Goal: Task Accomplishment & Management: Use online tool/utility

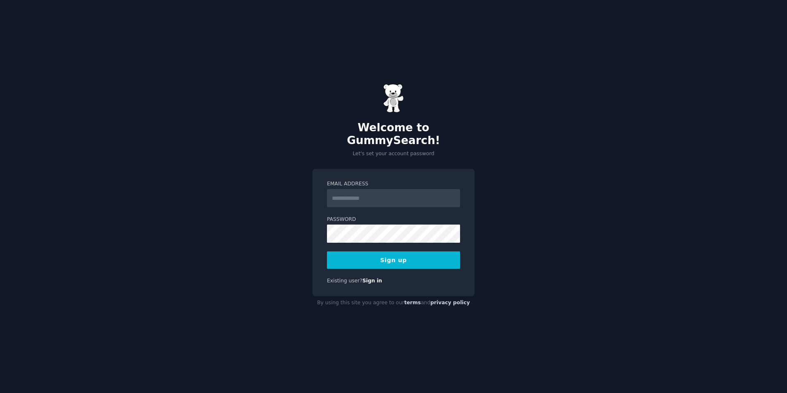
click at [394, 197] on input "Email Address" at bounding box center [393, 198] width 133 height 18
type input "**********"
click at [360, 253] on button "Sign up" at bounding box center [393, 260] width 133 height 17
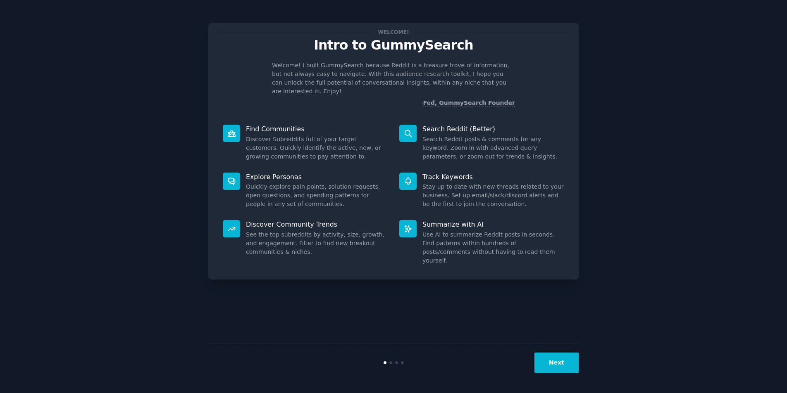
click at [563, 359] on button "Next" at bounding box center [556, 363] width 44 height 20
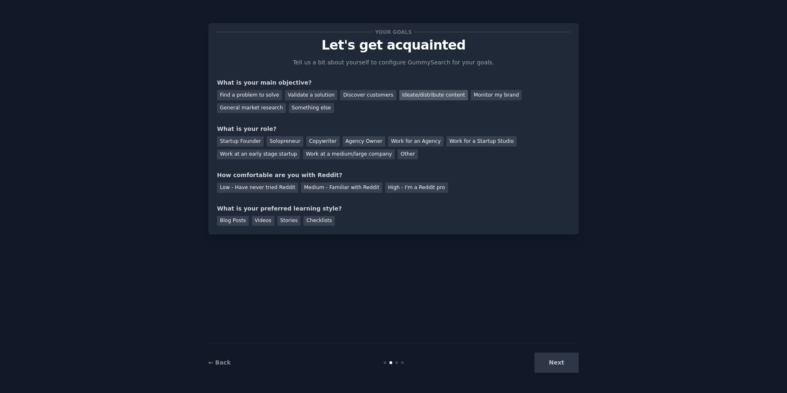
click at [442, 93] on div "Ideate/distribute content" at bounding box center [433, 95] width 69 height 10
click at [478, 95] on div "Monitor my brand" at bounding box center [496, 95] width 51 height 10
click at [432, 93] on div "Ideate/distribute content" at bounding box center [433, 95] width 69 height 10
click at [405, 138] on div "Work for an Agency" at bounding box center [415, 141] width 55 height 10
click at [315, 188] on div "Medium - Familiar with Reddit" at bounding box center [341, 188] width 81 height 10
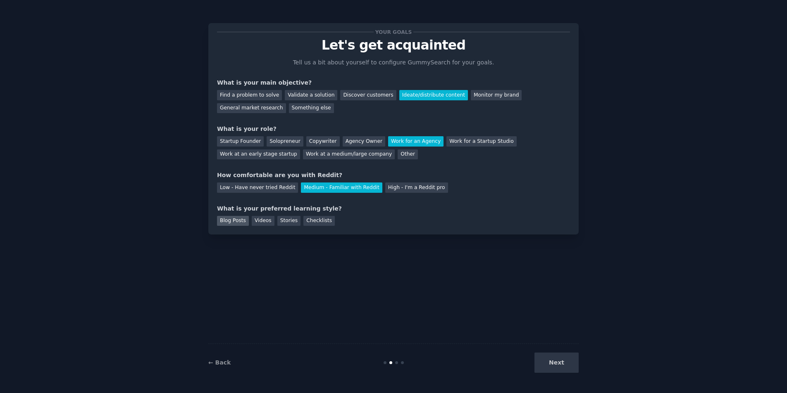
click at [230, 222] on div "Blog Posts" at bounding box center [233, 221] width 32 height 10
click at [566, 366] on button "Next" at bounding box center [556, 363] width 44 height 20
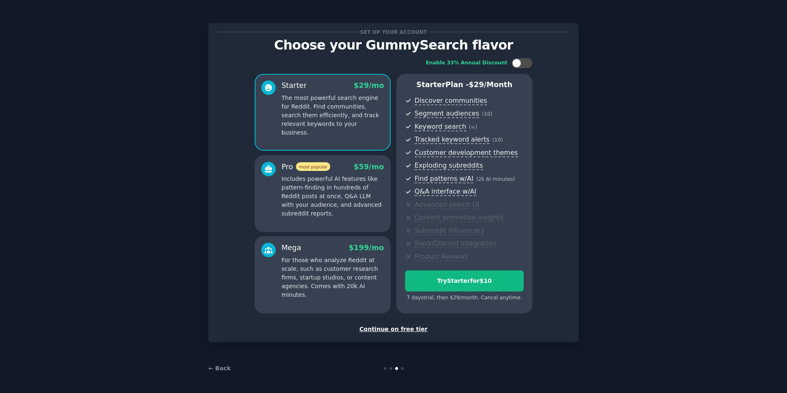
click at [395, 329] on div "Continue on free tier" at bounding box center [393, 329] width 353 height 9
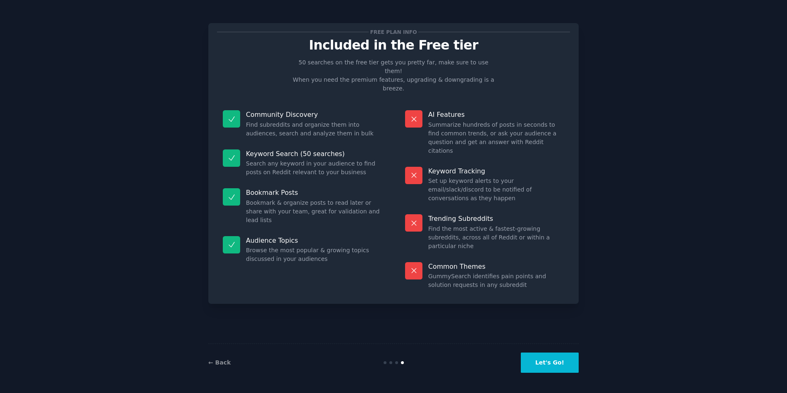
click at [539, 362] on button "Let's Go!" at bounding box center [550, 363] width 58 height 20
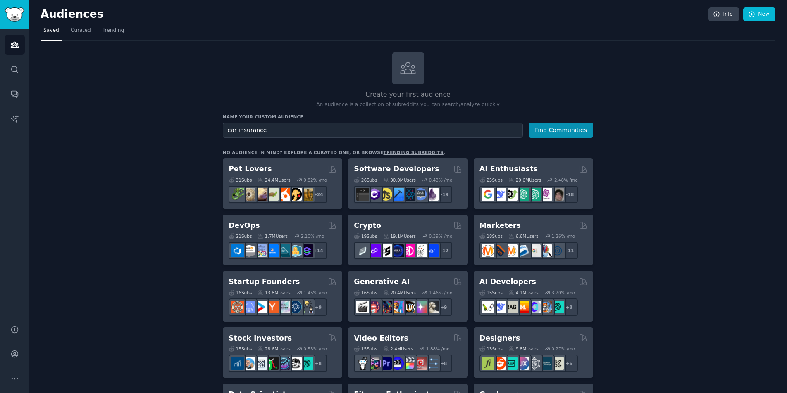
type input "car insurance"
click at [529, 123] on button "Find Communities" at bounding box center [561, 130] width 64 height 15
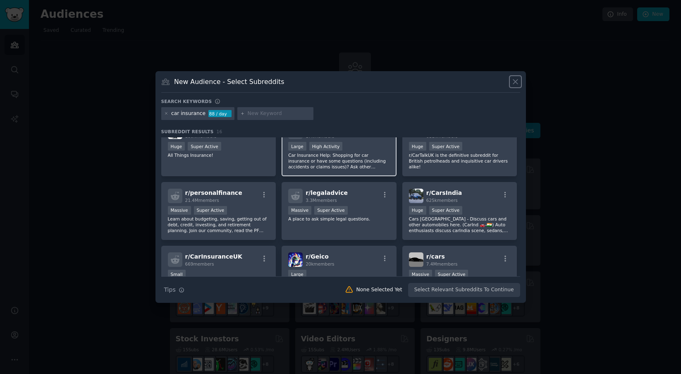
scroll to position [17, 0]
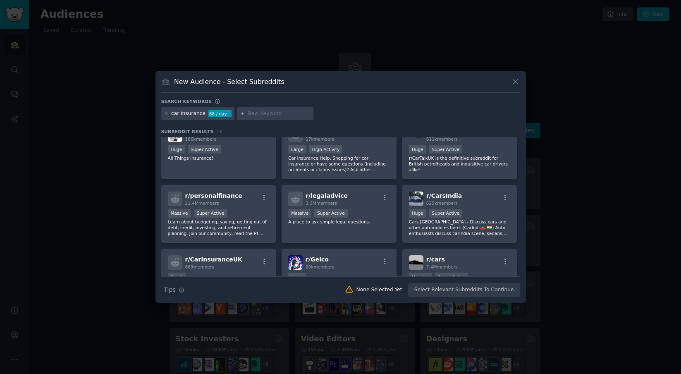
click at [262, 115] on input "text" at bounding box center [279, 113] width 63 height 7
type input "h"
type input "auto insurance"
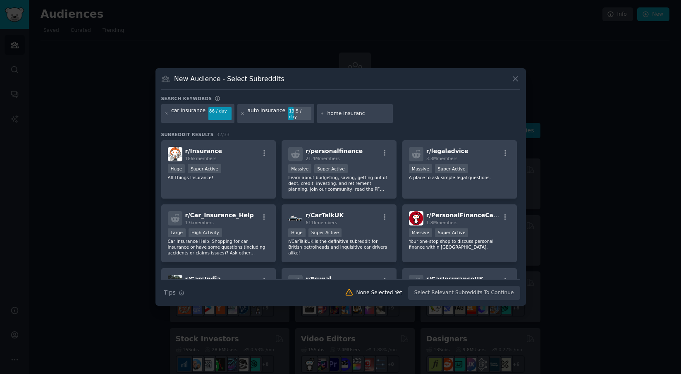
type input "home insurance"
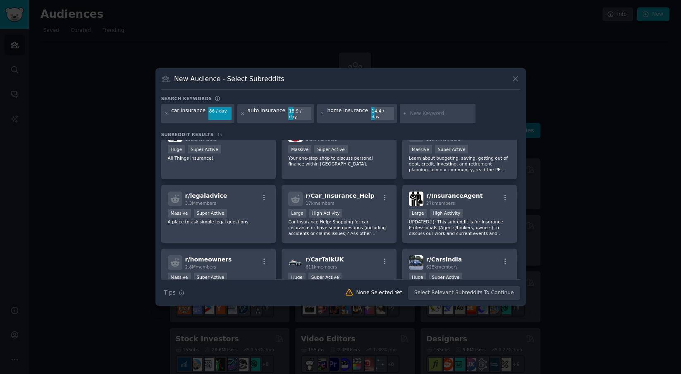
scroll to position [17, 0]
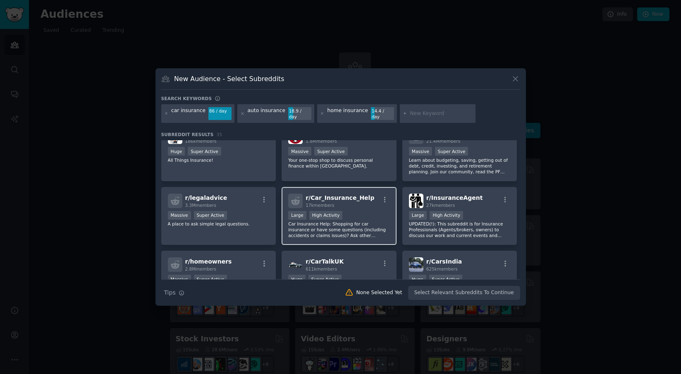
click at [361, 217] on div ">= 80th percentile for submissions / day Large High Activity" at bounding box center [339, 216] width 102 height 10
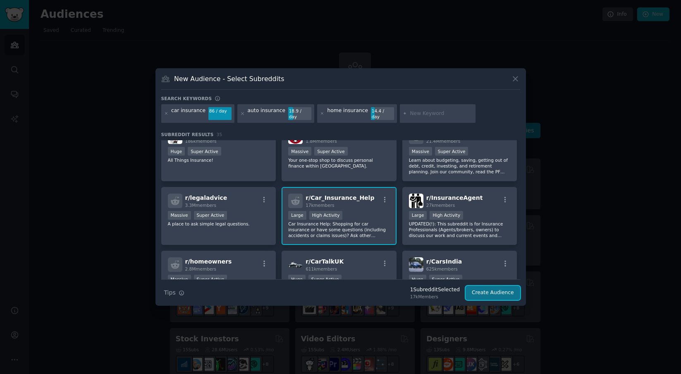
click at [505, 291] on button "Create Audience" at bounding box center [492, 293] width 55 height 14
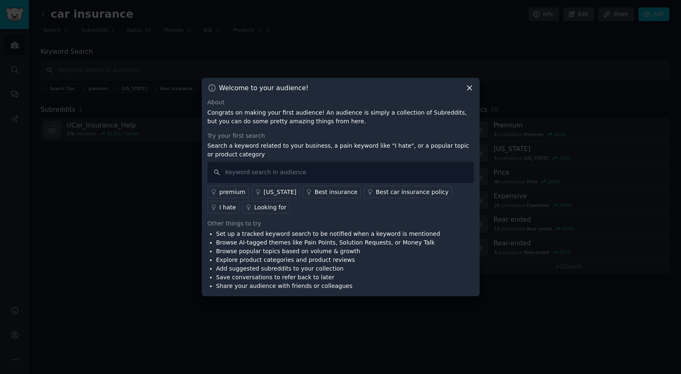
click at [231, 192] on div "premium" at bounding box center [232, 192] width 26 height 9
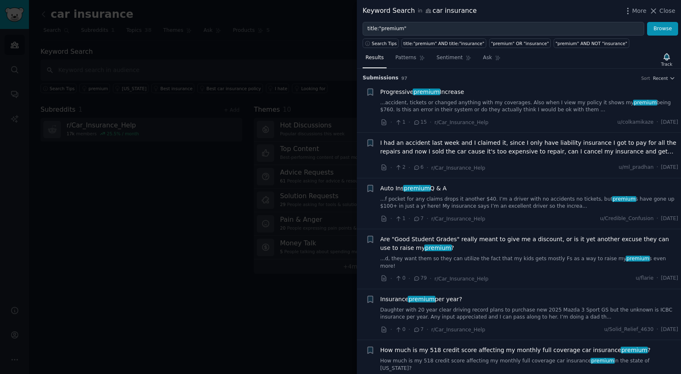
click at [420, 93] on span "premium" at bounding box center [426, 91] width 28 height 7
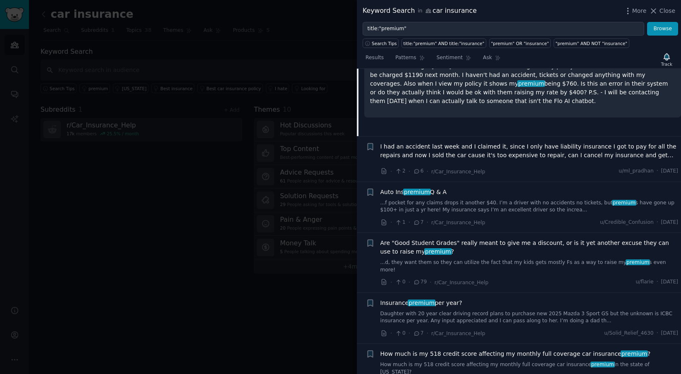
scroll to position [122, 0]
click at [441, 251] on span "Are "Good Student Grades" really meant to give me a discount, or is it yet anot…" at bounding box center [529, 245] width 298 height 17
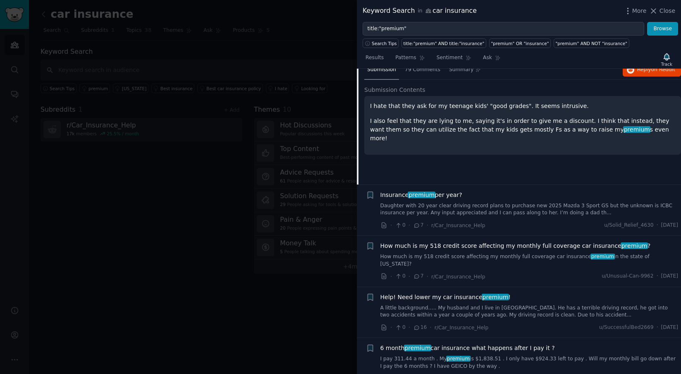
scroll to position [229, 0]
click at [494, 202] on link "Daughter with 20 year clear driving record plans to purchase new 2025 Mazda 3 S…" at bounding box center [529, 209] width 298 height 14
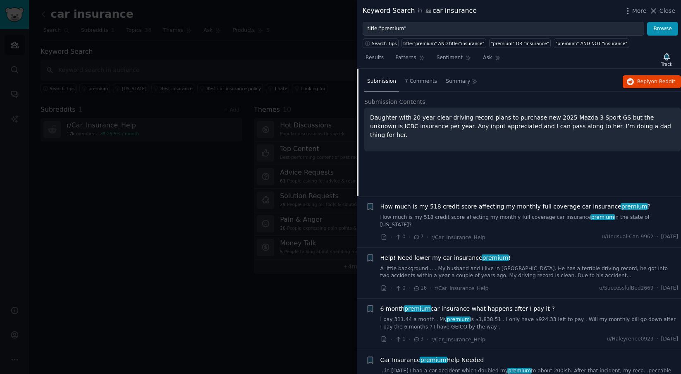
scroll to position [268, 0]
click at [495, 202] on span "How much is my 518 credit score affecting my monthly full coverage car insuranc…" at bounding box center [515, 206] width 270 height 9
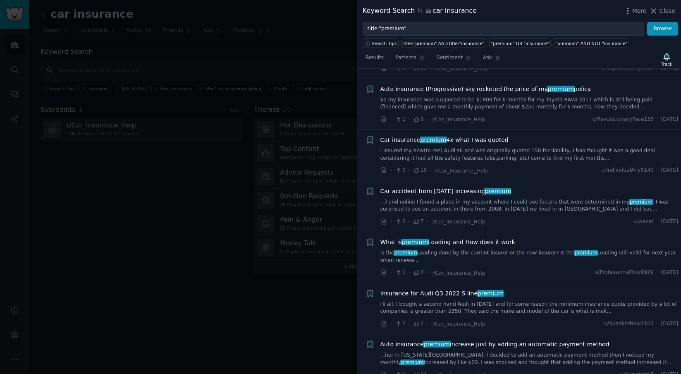
scroll to position [653, 0]
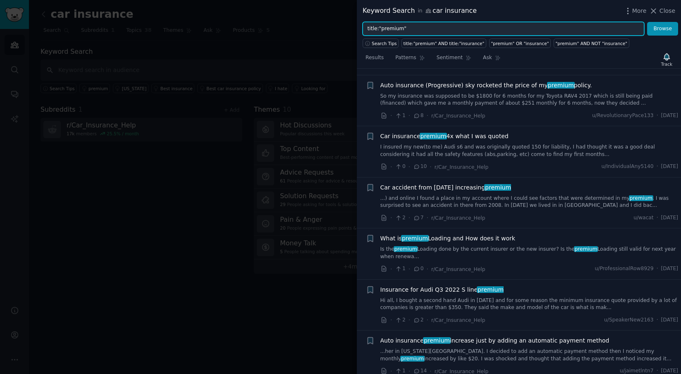
click at [401, 28] on input "title:"premium"" at bounding box center [502, 29] width 281 height 14
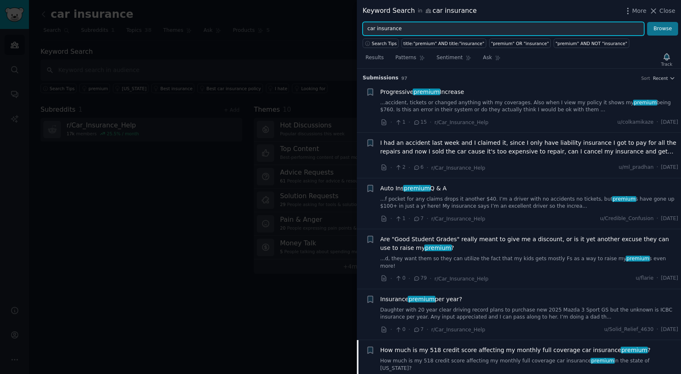
type input "car insurance"
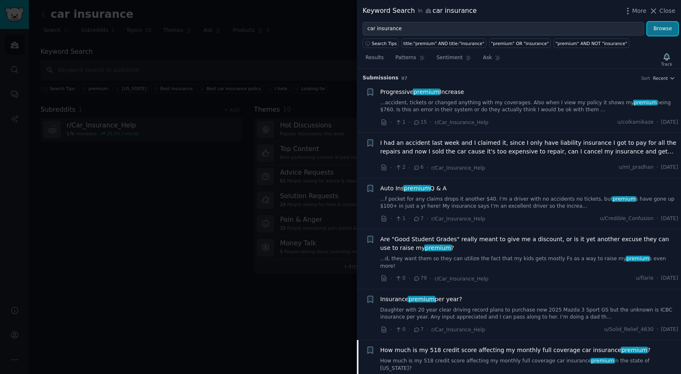
click at [657, 28] on button "Browse" at bounding box center [662, 29] width 31 height 14
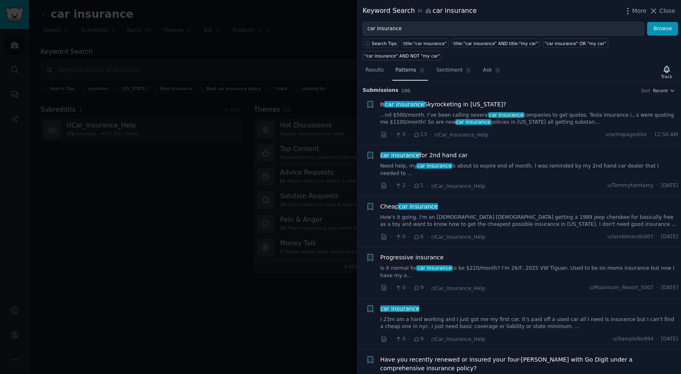
click at [406, 72] on span "Patterns" at bounding box center [405, 70] width 21 height 7
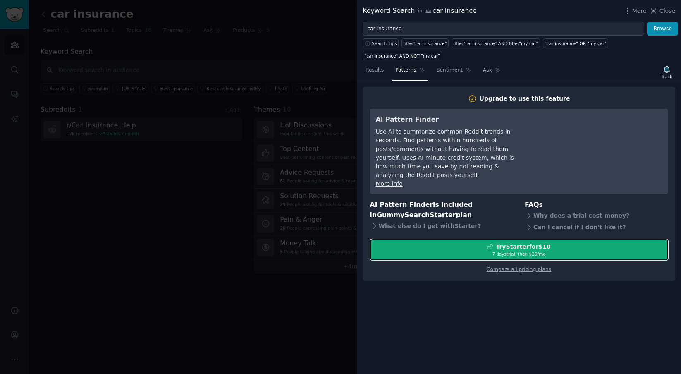
click at [481, 251] on div "7 days trial, then $ 29 /mo" at bounding box center [518, 254] width 297 height 6
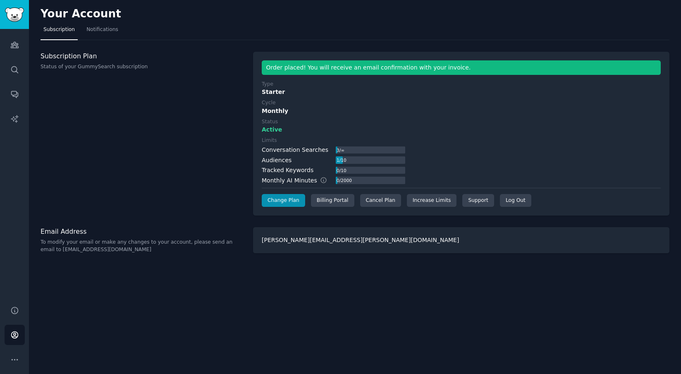
click at [144, 86] on div "Subscription Plan Status of your GummySearch subscription" at bounding box center [143, 134] width 204 height 164
click at [13, 47] on icon "Sidebar" at bounding box center [14, 45] width 9 height 9
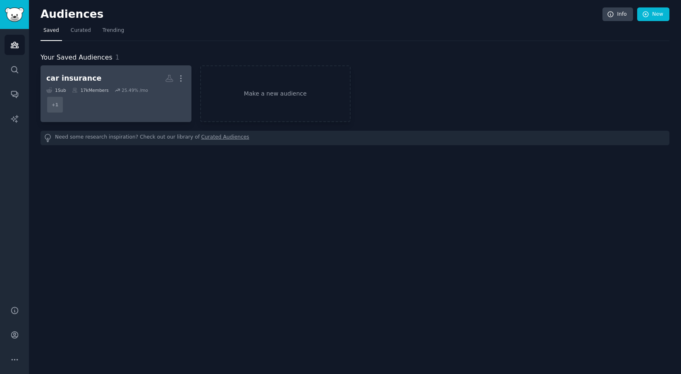
click at [143, 96] on dd "+ 1" at bounding box center [115, 104] width 139 height 23
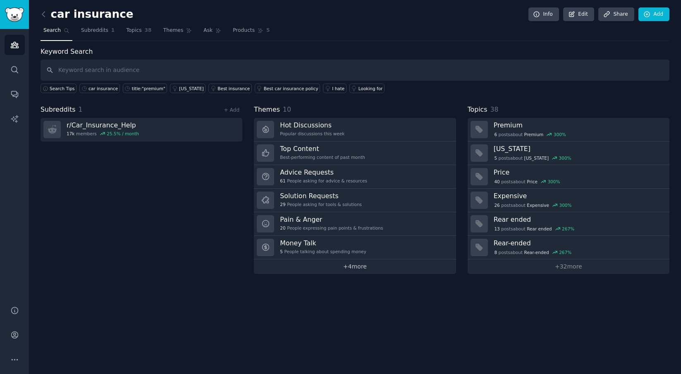
click at [355, 268] on link "+ 4 more" at bounding box center [355, 266] width 202 height 14
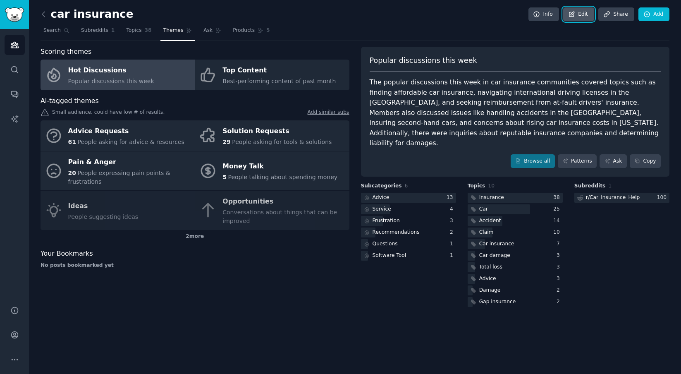
click at [578, 16] on link "Edit" at bounding box center [578, 14] width 31 height 14
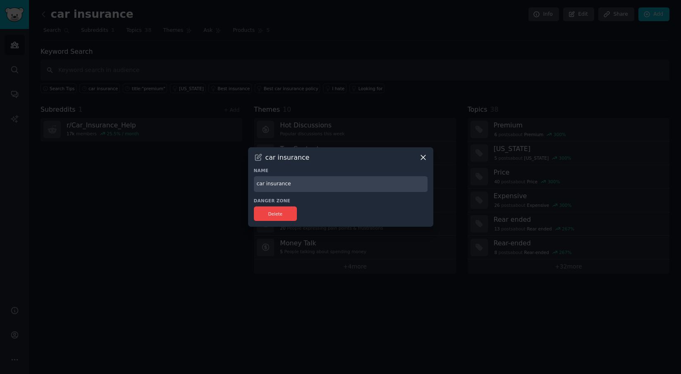
click at [422, 155] on icon at bounding box center [423, 157] width 9 height 9
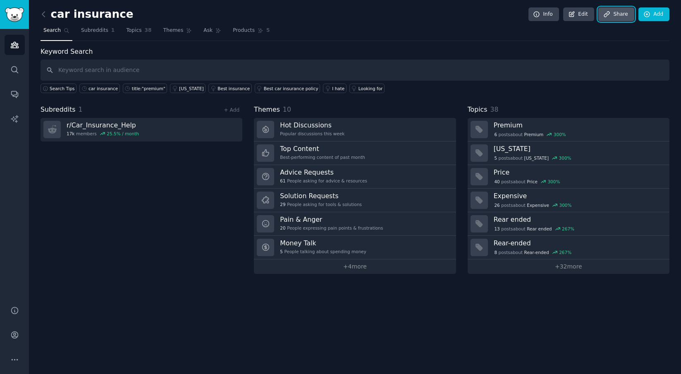
click at [621, 13] on link "Share" at bounding box center [616, 14] width 36 height 14
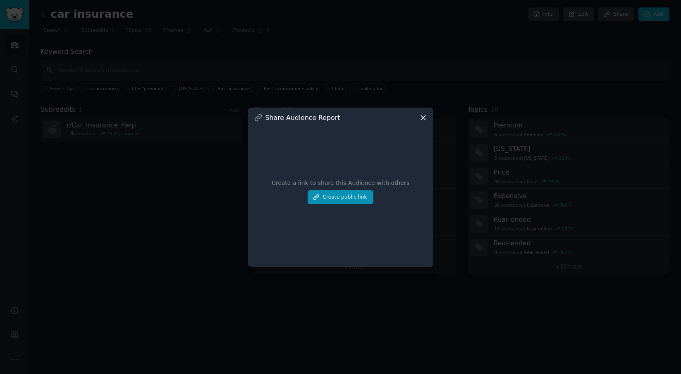
click at [581, 92] on div at bounding box center [340, 187] width 681 height 374
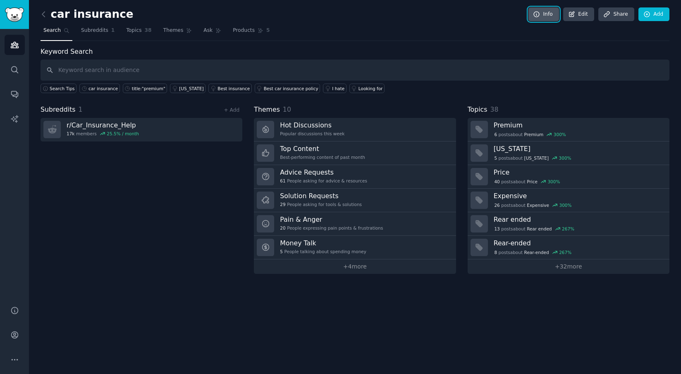
click at [539, 14] on icon at bounding box center [536, 14] width 7 height 7
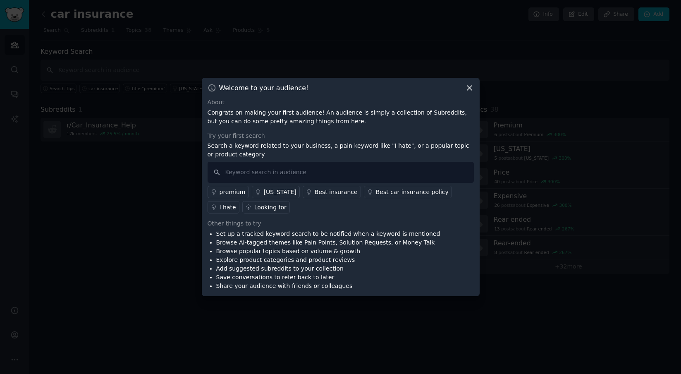
click at [421, 54] on div at bounding box center [340, 187] width 681 height 374
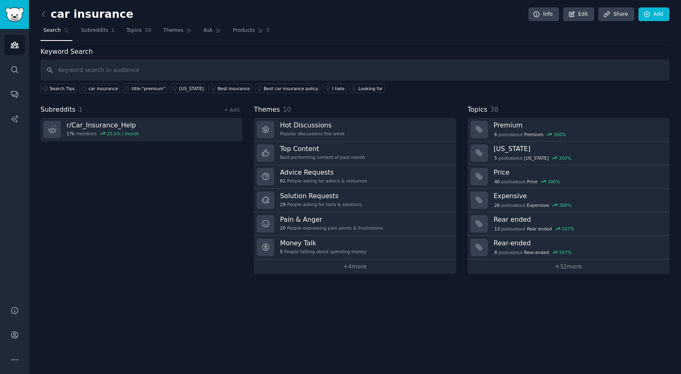
click at [654, 23] on div "car insurance Info Edit Share Add" at bounding box center [355, 15] width 629 height 17
click at [647, 15] on icon at bounding box center [646, 14] width 7 height 7
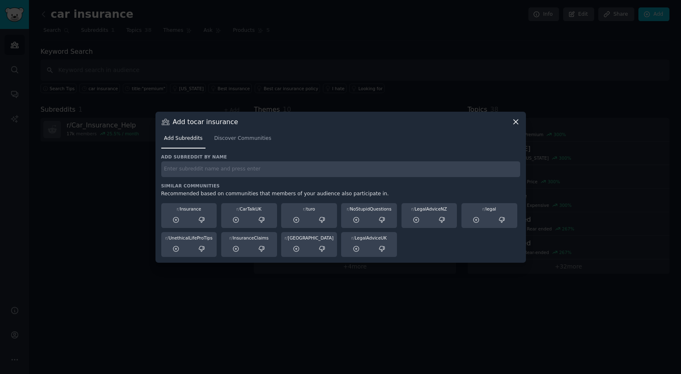
click at [598, 67] on div at bounding box center [340, 187] width 681 height 374
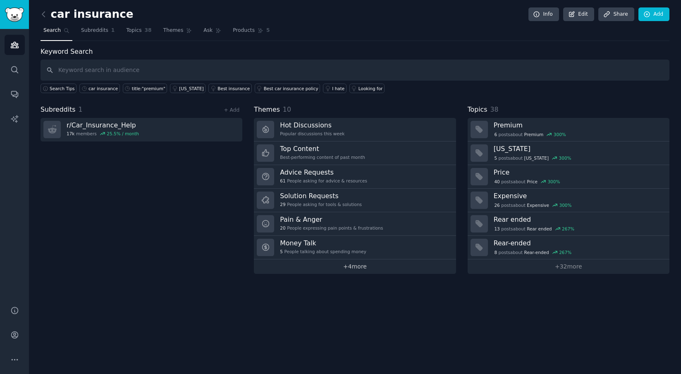
click at [354, 263] on link "+ 4 more" at bounding box center [355, 266] width 202 height 14
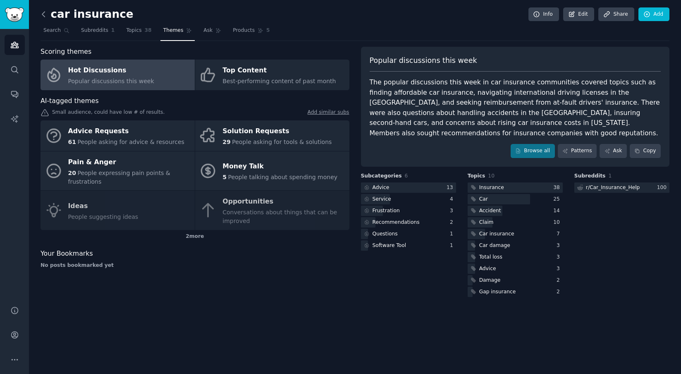
click at [42, 14] on icon at bounding box center [43, 14] width 2 height 5
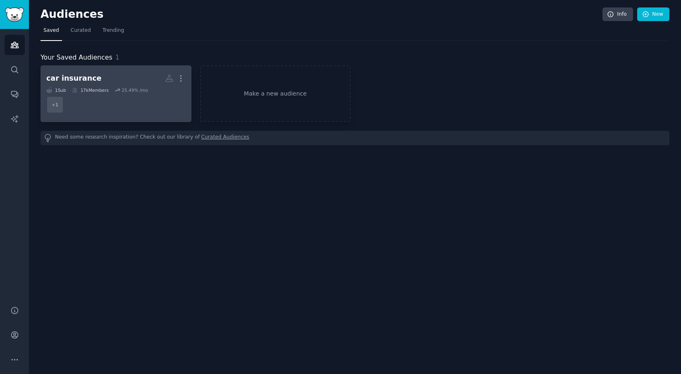
click at [131, 103] on dd "+ 1" at bounding box center [115, 104] width 139 height 23
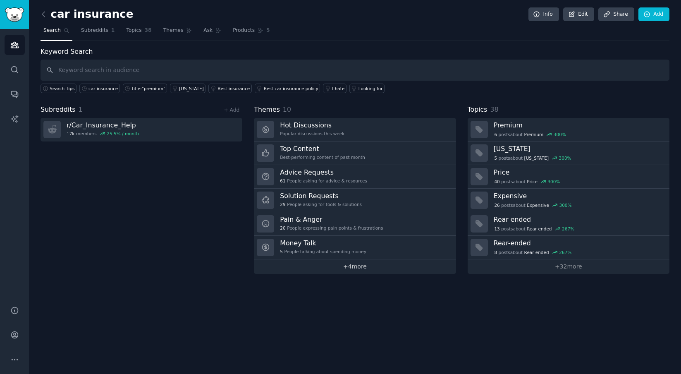
click at [356, 264] on link "+ 4 more" at bounding box center [355, 266] width 202 height 14
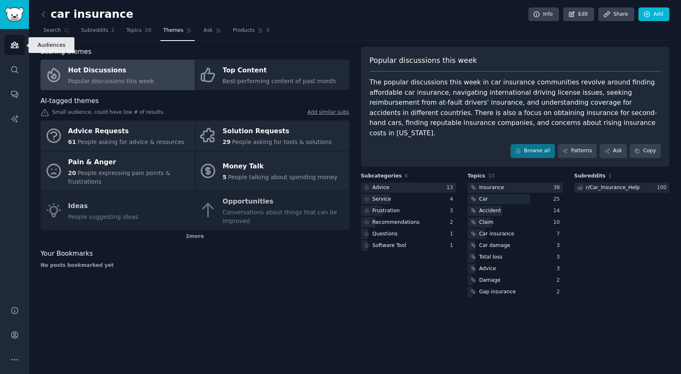
click at [19, 43] on link "Audiences" at bounding box center [15, 45] width 20 height 20
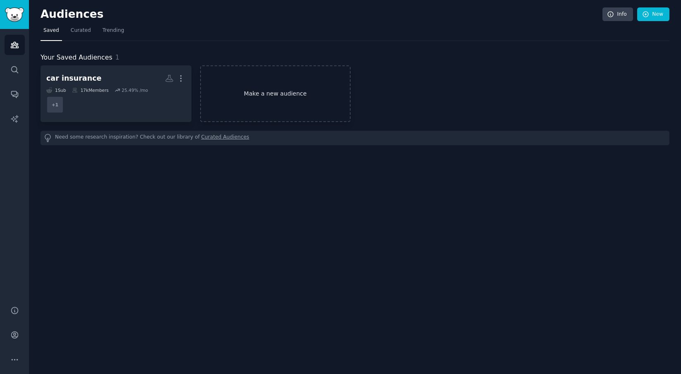
click at [283, 103] on link "Make a new audience" at bounding box center [275, 93] width 151 height 57
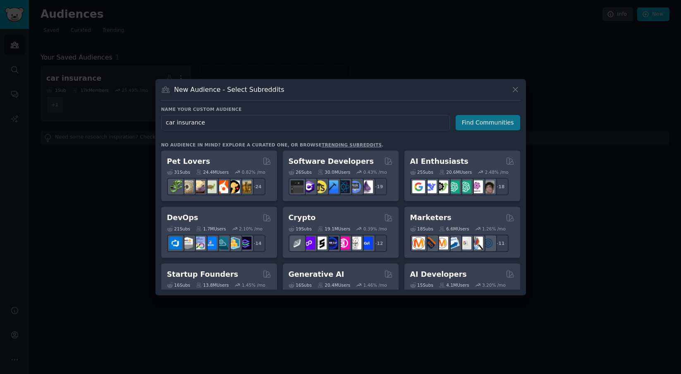
type input "car insurance"
click at [506, 126] on button "Find Communities" at bounding box center [487, 122] width 64 height 15
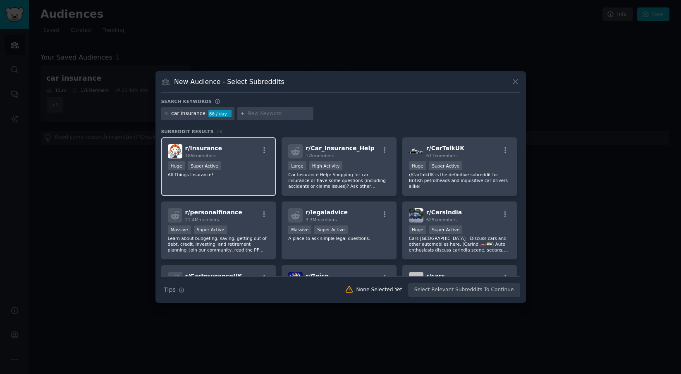
click at [241, 167] on div "Huge Super Active" at bounding box center [219, 166] width 102 height 10
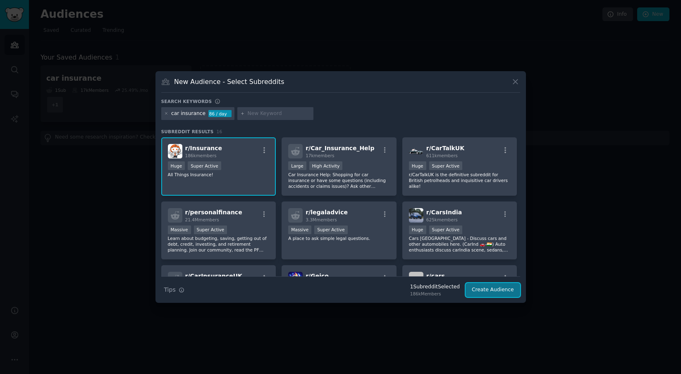
click at [495, 285] on button "Create Audience" at bounding box center [492, 290] width 55 height 14
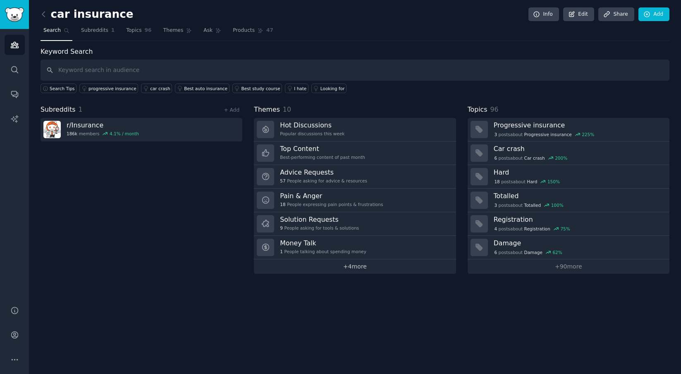
click at [359, 263] on link "+ 4 more" at bounding box center [355, 266] width 202 height 14
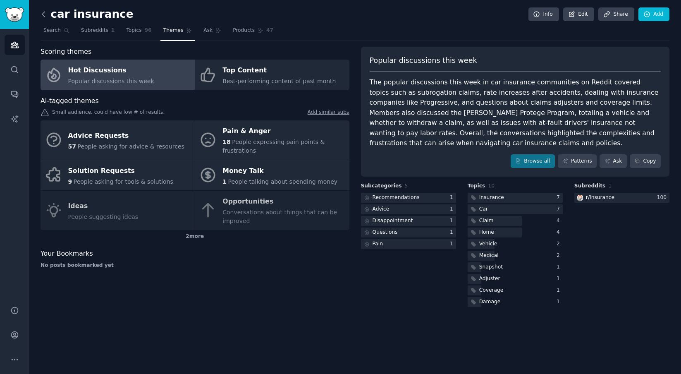
click at [44, 14] on icon at bounding box center [43, 14] width 9 height 9
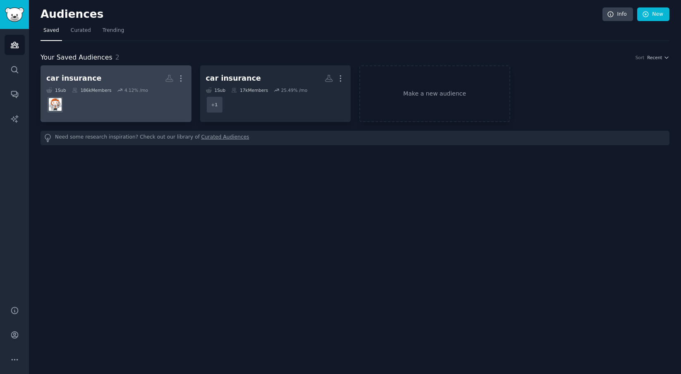
click at [84, 100] on dd at bounding box center [115, 104] width 139 height 23
